Goal: Task Accomplishment & Management: Manage account settings

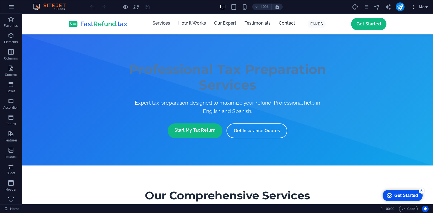
click at [414, 8] on icon "button" at bounding box center [413, 6] width 5 height 5
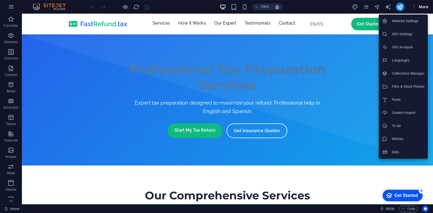
click at [410, 31] on h6 "SEO Settings" at bounding box center [408, 34] width 33 height 7
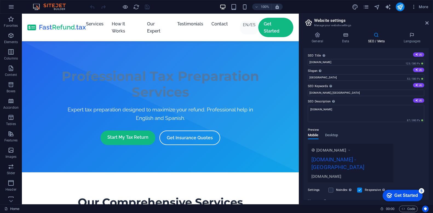
click at [395, 23] on h3 "Manage your website settings" at bounding box center [365, 25] width 103 height 5
click at [361, 62] on input "[DOMAIN_NAME]" at bounding box center [366, 62] width 116 height 7
paste input "FastRefund.Tax | Your ERC Refund, Fast."
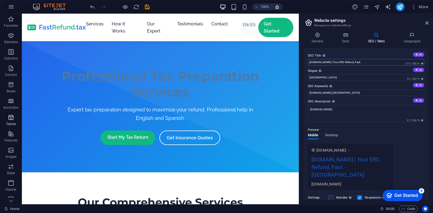
type input "FastRefund.Tax | Your ERC Refund, Fast."
click at [400, 147] on div "www.example.com FastRefund.Tax | Your ERC Refund, Fast. - Berlin fastrefund.tax" at bounding box center [366, 167] width 116 height 47
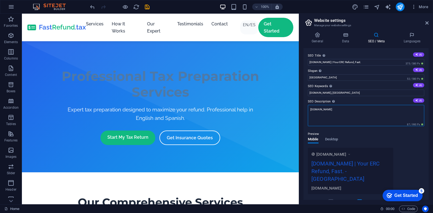
click at [369, 112] on textarea "[DOMAIN_NAME]" at bounding box center [366, 115] width 116 height 21
paste textarea "Your ERC Refund, Fast. We help businesses quickly claim the Employee Retention …"
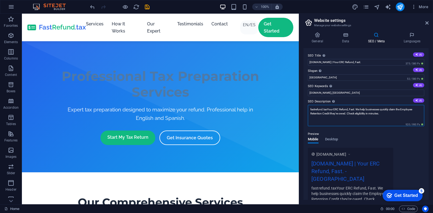
type textarea "fastrefund.taxYour ERC Refund, Fast. We help businesses quickly claim the Emplo…"
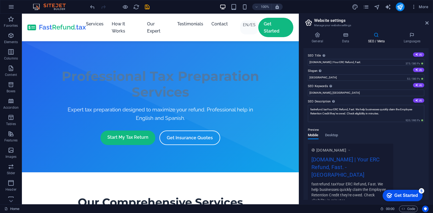
click at [394, 140] on div "Preview Mobile Desktop www.example.com FastRefund.Tax | Your ERC Refund, Fast. …" at bounding box center [366, 165] width 116 height 84
click at [395, 135] on div "Preview Mobile Desktop www.example.com FastRefund.Tax | Your ERC Refund, Fast. …" at bounding box center [366, 165] width 116 height 84
click at [328, 88] on div "Comma-separated list of keywords representing your website." at bounding box center [330, 86] width 5 height 7
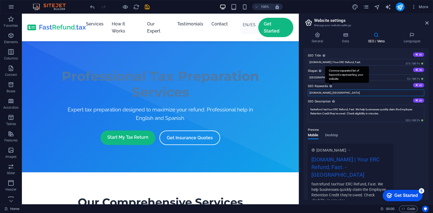
click at [328, 90] on input "fastrefund.tax, Berlin" at bounding box center [366, 93] width 116 height 7
paste input "fastrefund.tax, tax preparation services, tax refund, professional tax filing, …"
type input "fastrefund.tax, 1095a, free 1095a, get your 1095a, 1095a froms, fastrefund.tax,…"
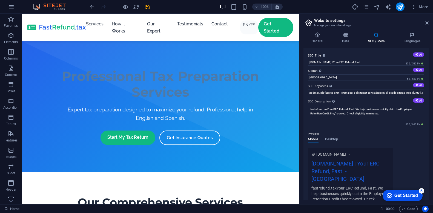
click at [398, 111] on textarea "fastrefund.taxYour ERC Refund, Fast. We help businesses quickly claim the Emplo…" at bounding box center [366, 115] width 116 height 21
click at [395, 116] on textarea "fastrefund.taxYour ERC Refund, Fast. We help businesses quickly claim the Emplo…" at bounding box center [366, 115] width 116 height 21
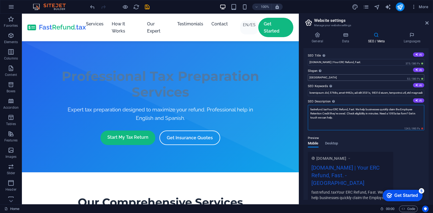
type textarea "fastrefund.taxYour ERC Refund, Fast. We help businesses quickly claim the Emplo…"
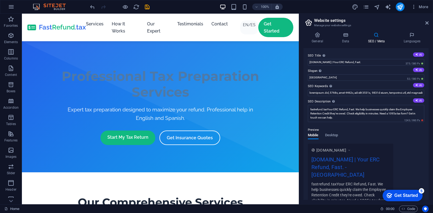
click at [386, 86] on label "SEO Keywords Comma-separated list of keywords representing your website. AI" at bounding box center [366, 86] width 116 height 7
click at [386, 90] on input "SEO Keywords Comma-separated list of keywords representing your website. AI" at bounding box center [366, 93] width 116 height 7
click at [366, 74] on input "Berlin" at bounding box center [366, 77] width 116 height 7
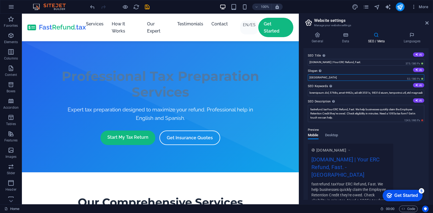
click at [366, 74] on input "Berlin" at bounding box center [366, 77] width 116 height 7
paste input "FastRefund.tax: Maximizing Your Refund, Protecting Your Future."
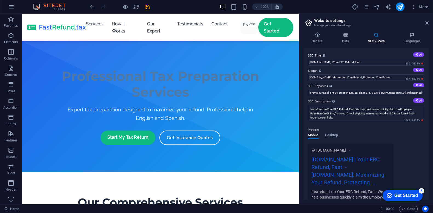
click at [361, 47] on div "General Data SEO / Meta Languages Website name fastrefund.tax Logo Drag files h…" at bounding box center [365, 116] width 125 height 168
click at [393, 77] on input "FastRefund.tax: Maximizing Your Refund, Protecting Your Future." at bounding box center [366, 77] width 116 height 7
paste input "Tax Expert & Insurance Advisor"
type input "FastRefund.tax: Maximizing Your Refund, Protecting Your Future. Tax Expert & In…"
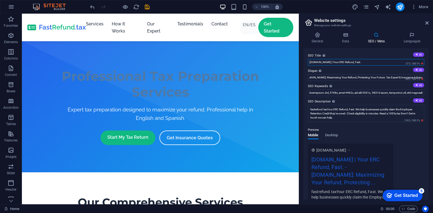
scroll to position [0, 0]
click at [342, 63] on input "FastRefund.Tax | Your ERC Refund, Fast." at bounding box center [366, 62] width 116 height 7
click at [388, 61] on input "FastRefund.Tax | Your Refund, Fast." at bounding box center [366, 62] width 116 height 7
type input "FastRefund.Tax | Your Refund, Fast."
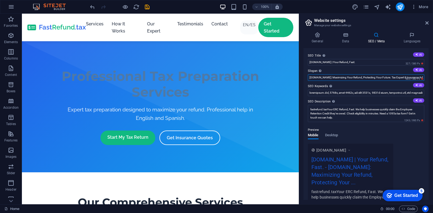
click at [381, 76] on input "FastRefund.tax: Maximizing Your Refund, Protecting Your Future. Tax Expert & In…" at bounding box center [366, 77] width 116 height 7
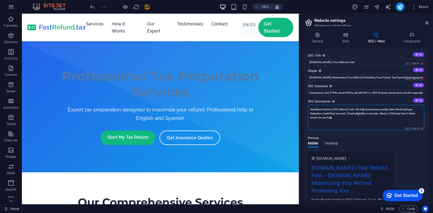
click at [369, 118] on textarea "fastrefund.taxYour ERC Refund, Fast. We help businesses quickly claim the Emplo…" at bounding box center [366, 117] width 116 height 25
paste textarea "Tax Expert & Insurance Advisor"
type textarea "fastrefund.taxYour ERC Refund, Fast. We help businesses quickly claim the Emplo…"
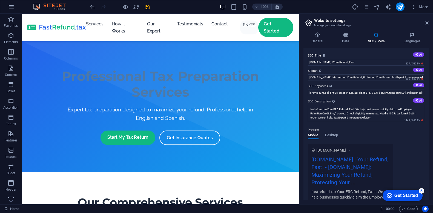
click at [429, 123] on div "General Data SEO / Meta Languages Website name fastrefund.tax Logo Drag files h…" at bounding box center [366, 116] width 134 height 177
click at [395, 5] on div "More" at bounding box center [391, 6] width 79 height 9
click at [401, 6] on icon "publish" at bounding box center [400, 7] width 6 height 6
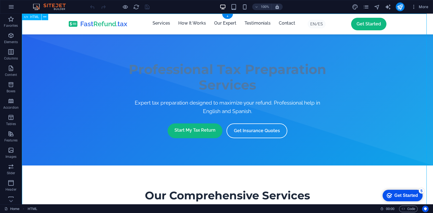
click at [415, 4] on icon "button" at bounding box center [413, 6] width 5 height 5
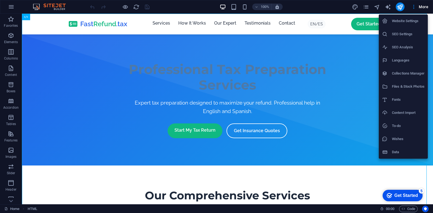
click at [402, 31] on h6 "SEO Settings" at bounding box center [408, 34] width 33 height 7
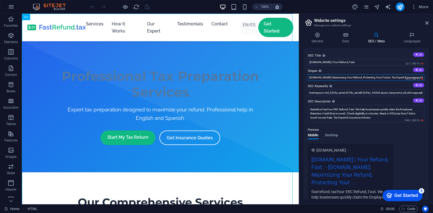
click at [383, 79] on input "FastRefund.tax: Maximizing Your Refund, Protecting Your Future. Tax Expert & In…" at bounding box center [366, 77] width 116 height 7
click at [398, 7] on icon "publish" at bounding box center [400, 7] width 6 height 6
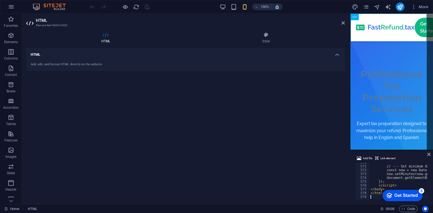
scroll to position [2182, 0]
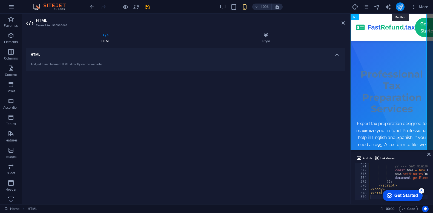
click at [400, 5] on icon "publish" at bounding box center [400, 7] width 6 height 6
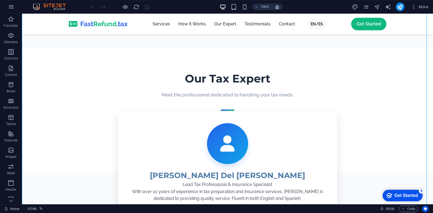
scroll to position [423, 0]
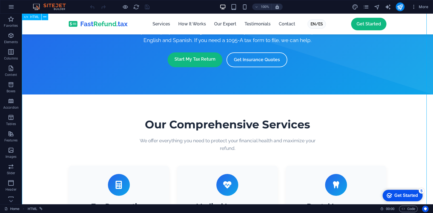
scroll to position [0, 0]
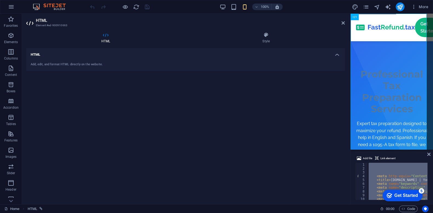
paste textarea
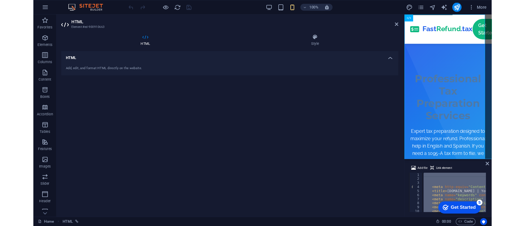
scroll to position [1014, 0]
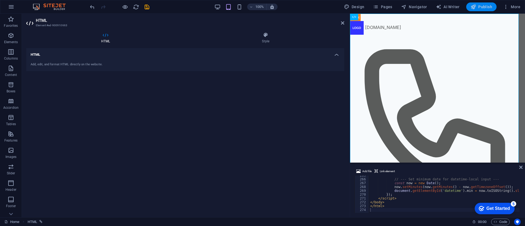
click at [432, 4] on span "Publish" at bounding box center [482, 6] width 22 height 5
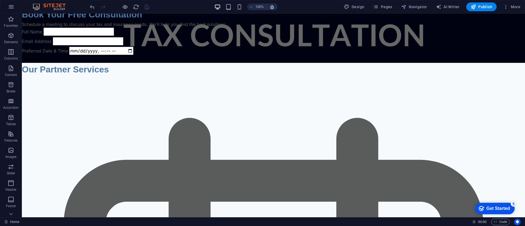
scroll to position [2989, 0]
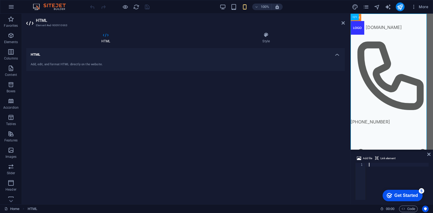
scroll to position [917, 0]
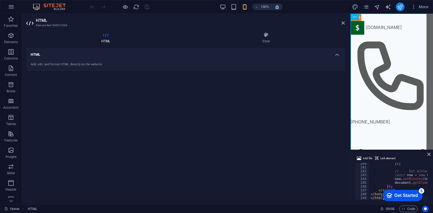
type textarea "</html>"
click at [395, 6] on button "publish" at bounding box center [399, 6] width 9 height 9
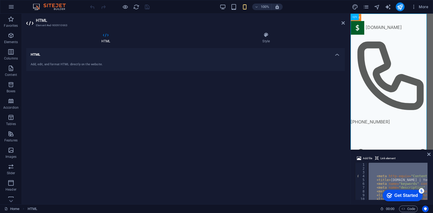
paste textarea "background-color: rgb(29 78 216 / var(--tw-b"
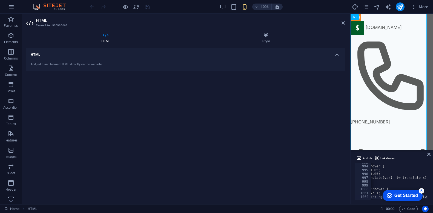
scroll to position [0, 47]
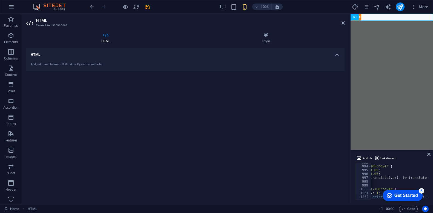
click at [371, 176] on div "997" at bounding box center [363, 178] width 16 height 4
type textarea "--tw-bg-opacity: 1; background-color: rgb(29 78 216 / var(--tw-b"
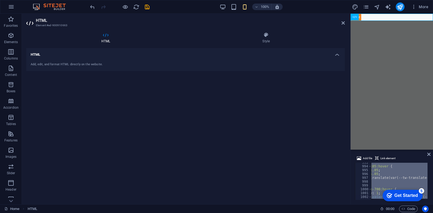
paste textarea
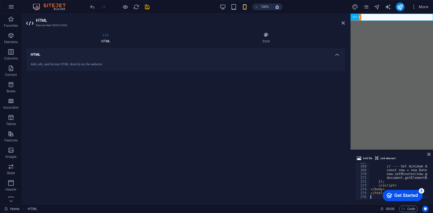
scroll to position [1021, 0]
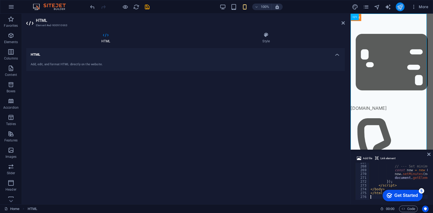
click at [400, 9] on icon "publish" at bounding box center [400, 7] width 6 height 6
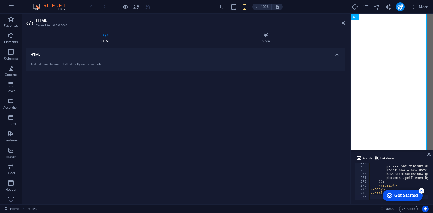
scroll to position [1021, 0]
click at [400, 8] on icon "publish" at bounding box center [400, 7] width 6 height 6
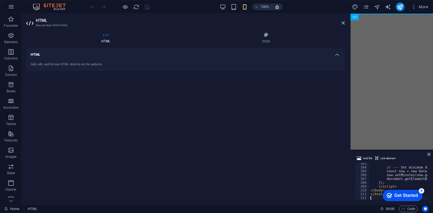
scroll to position [1158, 0]
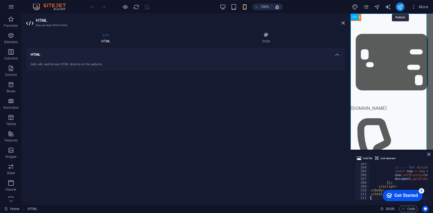
click at [397, 6] on icon "publish" at bounding box center [400, 7] width 6 height 6
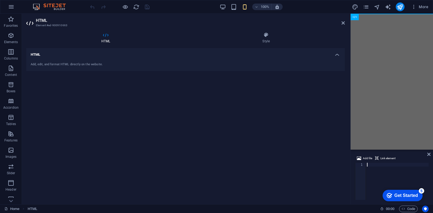
click at [381, 167] on div at bounding box center [397, 185] width 63 height 45
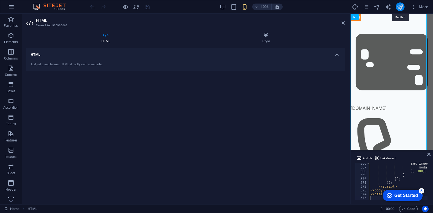
click at [397, 6] on icon "publish" at bounding box center [400, 7] width 6 height 6
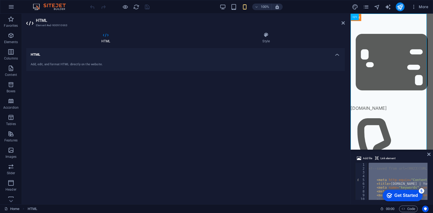
paste textarea
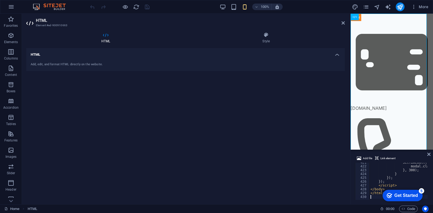
scroll to position [1611, 0]
click at [395, 4] on div at bounding box center [399, 6] width 9 height 9
click at [397, 5] on icon "publish" at bounding box center [400, 7] width 6 height 6
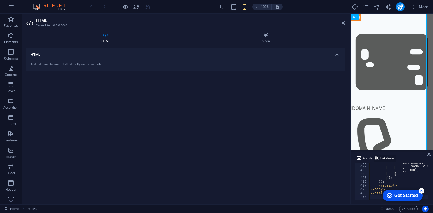
scroll to position [1611, 0]
click at [402, 10] on icon "publish" at bounding box center [400, 7] width 6 height 6
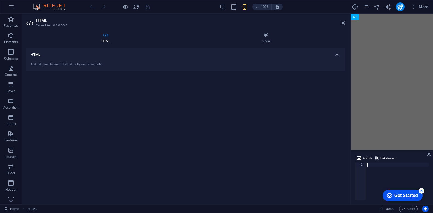
click at [380, 169] on div at bounding box center [397, 185] width 63 height 45
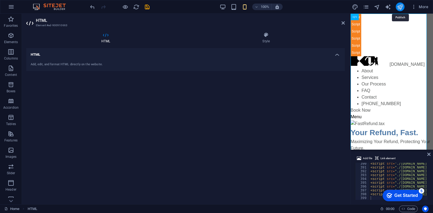
click at [399, 7] on icon "publish" at bounding box center [400, 7] width 6 height 6
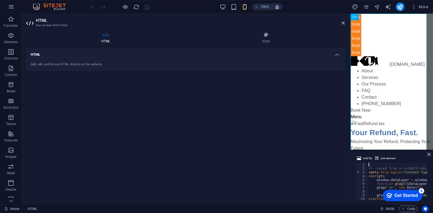
type textarea "<script src="./[DOMAIN_NAME] 903025 218pm GEMINI VERSION UPDATE_files/[DOMAIN_N…"
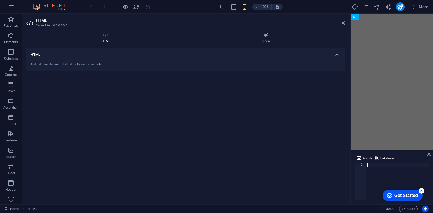
paste textarea "</body></html>"
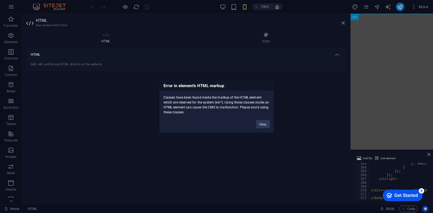
click at [220, 103] on div "Classes have been found inside the markup of the HTML element which are reserve…" at bounding box center [216, 103] width 114 height 24
click at [219, 118] on div "Error in element's HTML markup Classes have been found inside the markup of the…" at bounding box center [216, 106] width 115 height 53
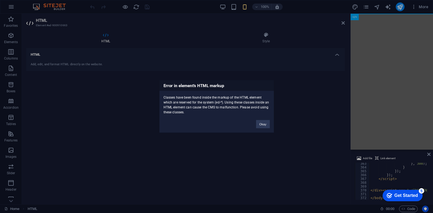
drag, startPoint x: 214, startPoint y: 118, endPoint x: 160, endPoint y: 83, distance: 64.5
click at [160, 83] on div "Error in element's HTML markup Classes have been found inside the markup of the…" at bounding box center [216, 106] width 115 height 53
copy div "Error in element's HTML markup Classes have been found inside the markup of the…"
click at [389, 169] on div "Error in element's HTML markup Classes have been found inside the markup of the…" at bounding box center [216, 106] width 433 height 213
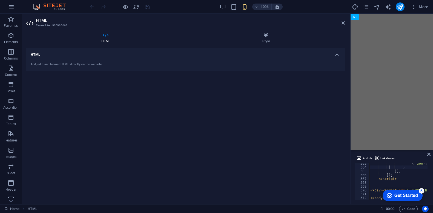
type textarea "</body></html>"
click at [388, 167] on div at bounding box center [397, 185] width 63 height 45
paste textarea "</body></html>"
type textarea "</body></html>"
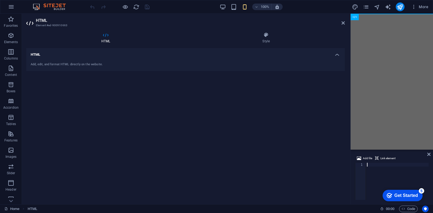
scroll to position [1392, 0]
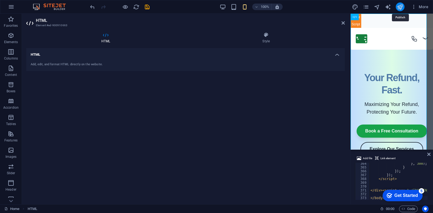
click at [402, 6] on icon "publish" at bounding box center [400, 7] width 6 height 6
